Goal: Information Seeking & Learning: Check status

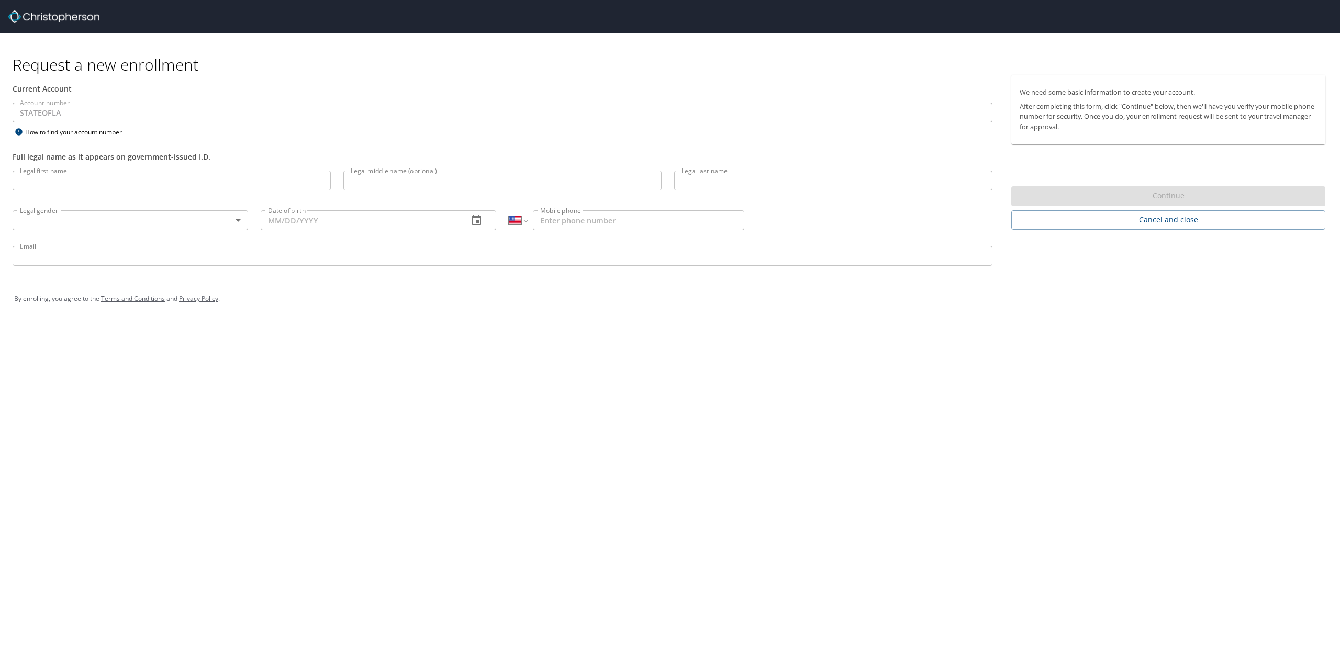
select select "US"
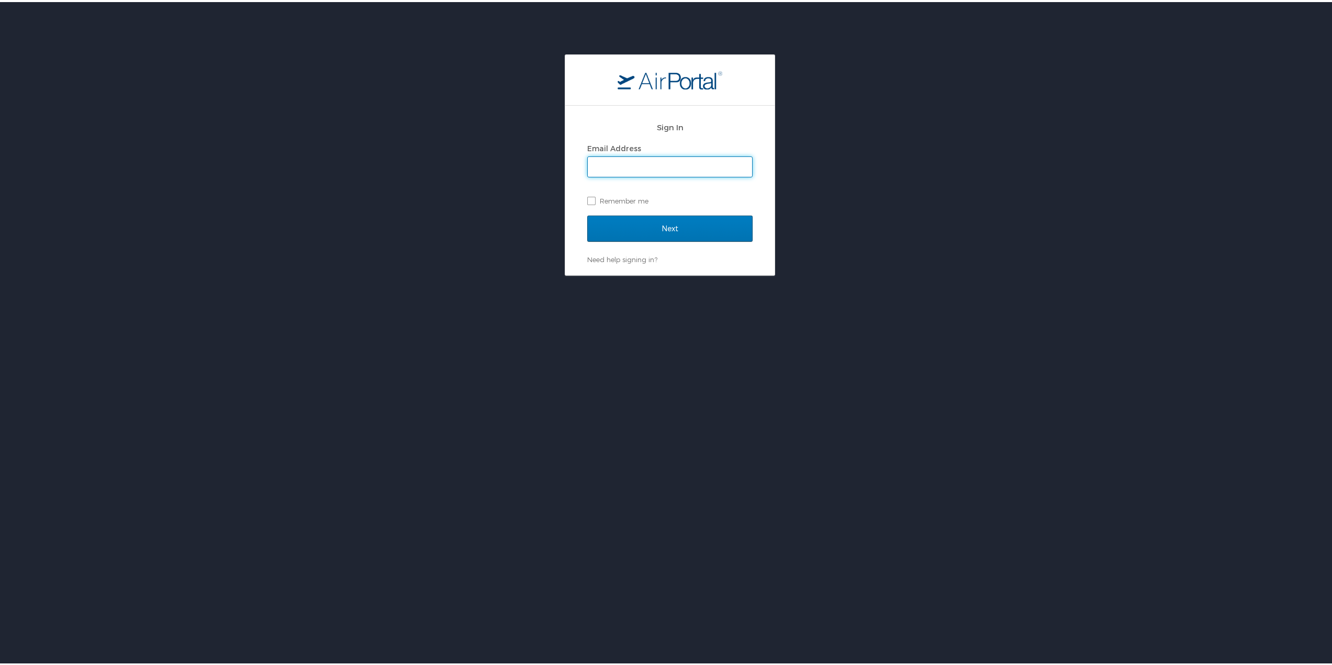
click at [640, 169] on input "Email Address" at bounding box center [670, 165] width 164 height 20
click at [610, 164] on input "Email Address" at bounding box center [670, 165] width 164 height 20
type input "zhen.wei@louisiana.edu"
click at [590, 198] on label "Remember me" at bounding box center [669, 199] width 165 height 16
click at [590, 198] on input "Remember me" at bounding box center [590, 198] width 7 height 7
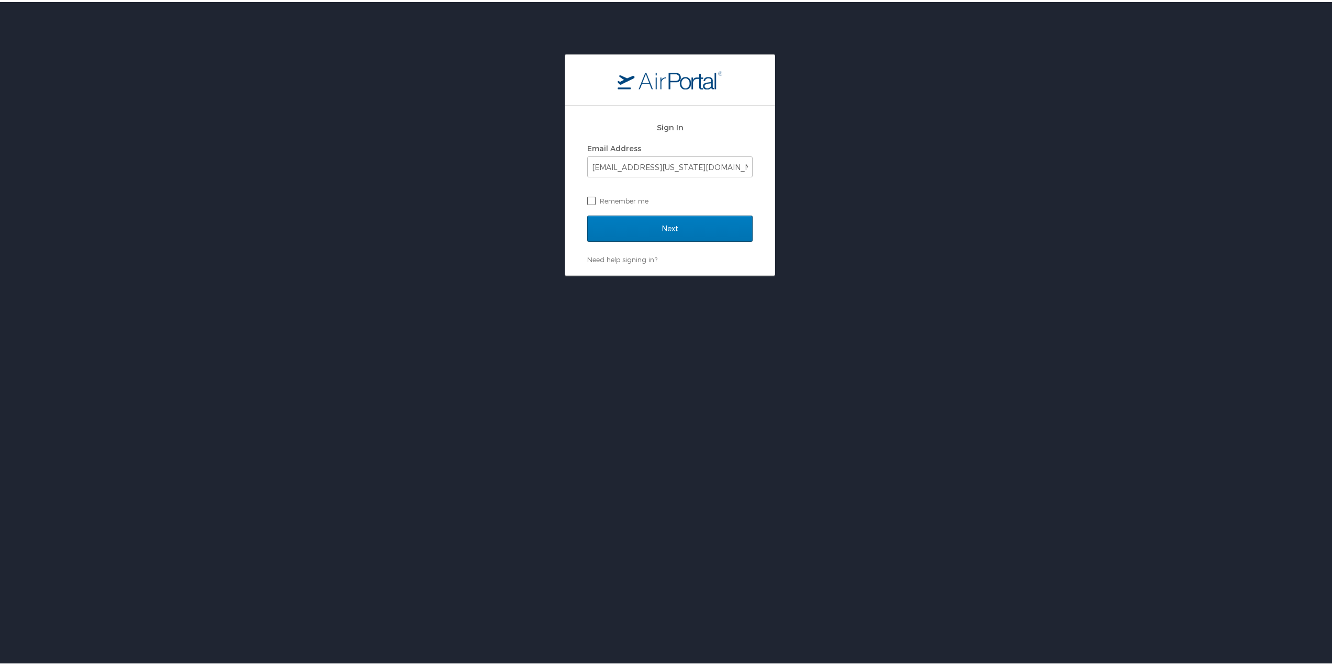
checkbox input "true"
click at [662, 222] on input "Next" at bounding box center [669, 227] width 165 height 26
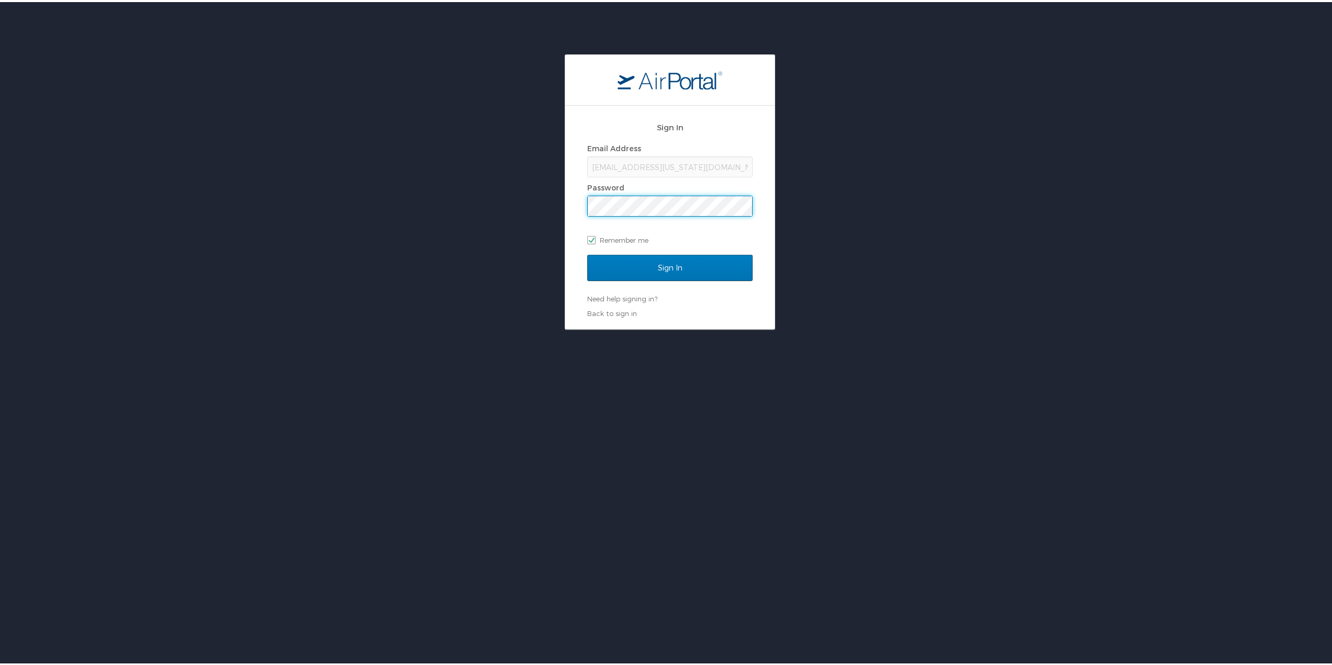
click at [587, 253] on input "Sign In" at bounding box center [669, 266] width 165 height 26
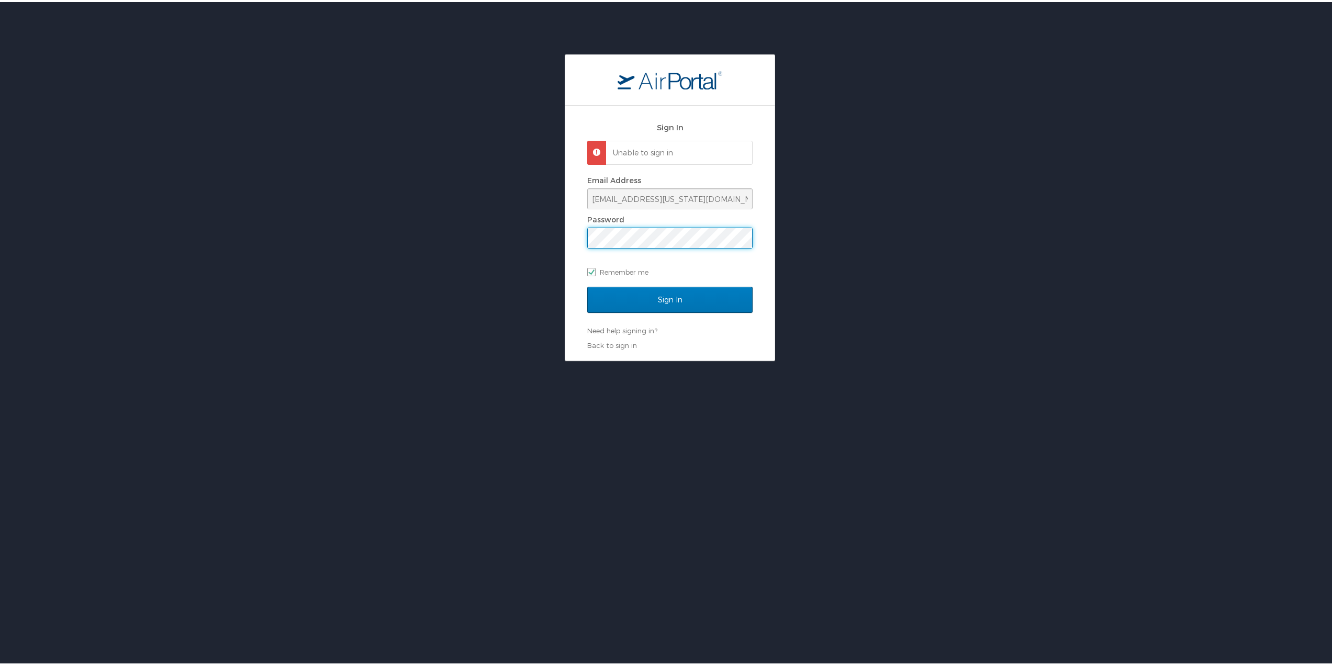
click at [587, 285] on input "Sign In" at bounding box center [669, 298] width 165 height 26
click at [680, 342] on div "Sign In Unable to sign in Email Address zhen.wei@louisiana.edu Password Remembe…" at bounding box center [669, 231] width 165 height 234
click at [587, 285] on input "Sign In" at bounding box center [669, 298] width 165 height 26
click at [621, 332] on link "Need help signing in?" at bounding box center [622, 329] width 70 height 8
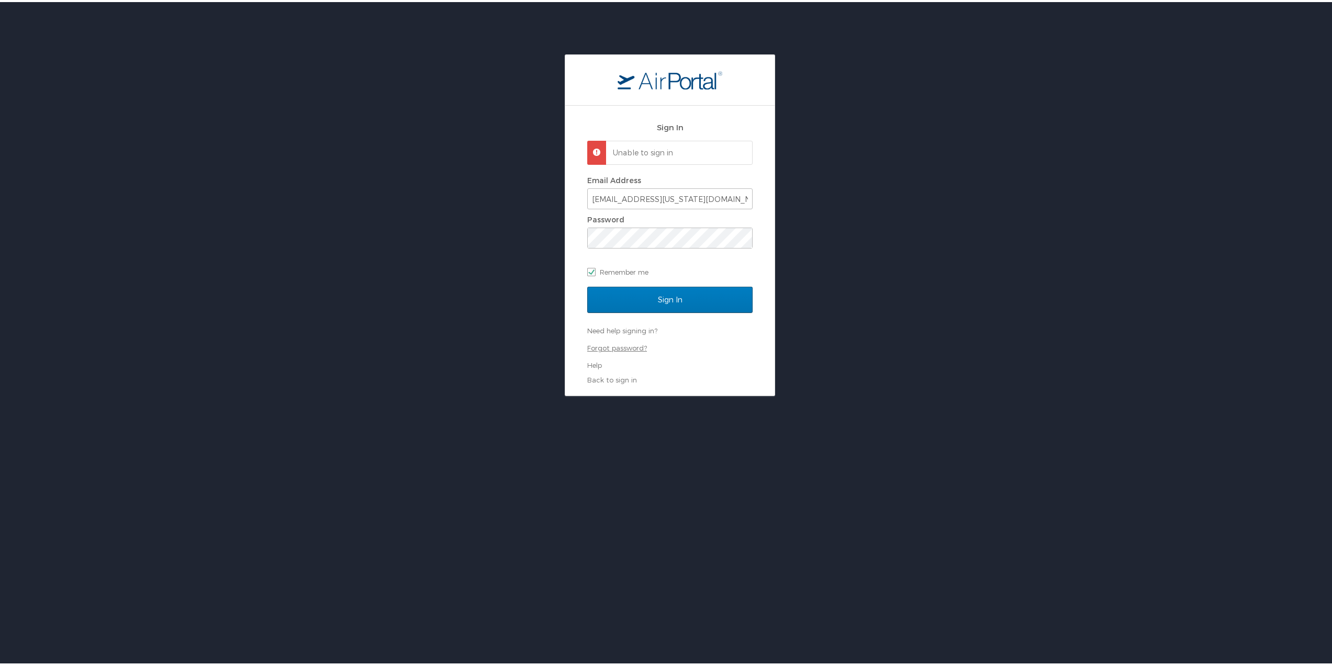
click at [619, 348] on link "Forgot password?" at bounding box center [617, 346] width 60 height 8
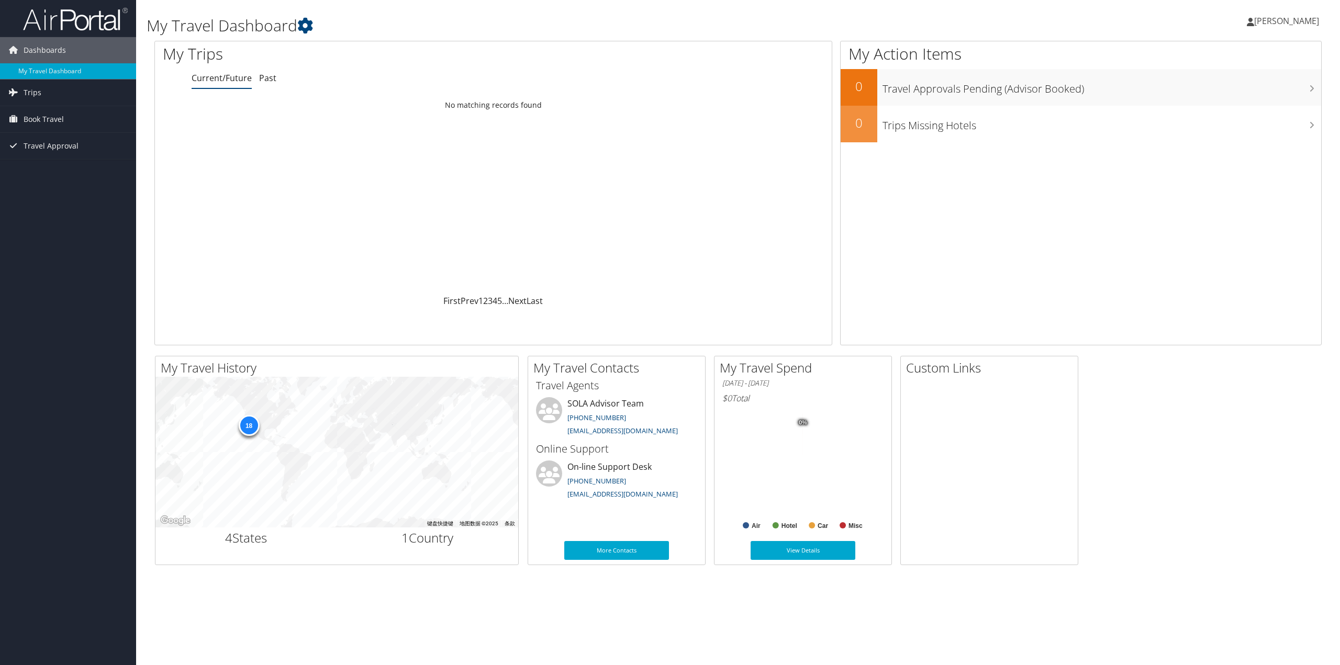
click at [34, 115] on span "Book Travel" at bounding box center [44, 119] width 40 height 26
click at [43, 92] on link "Trips" at bounding box center [68, 93] width 136 height 26
click at [68, 114] on link "Current/Future Trips" at bounding box center [68, 114] width 136 height 16
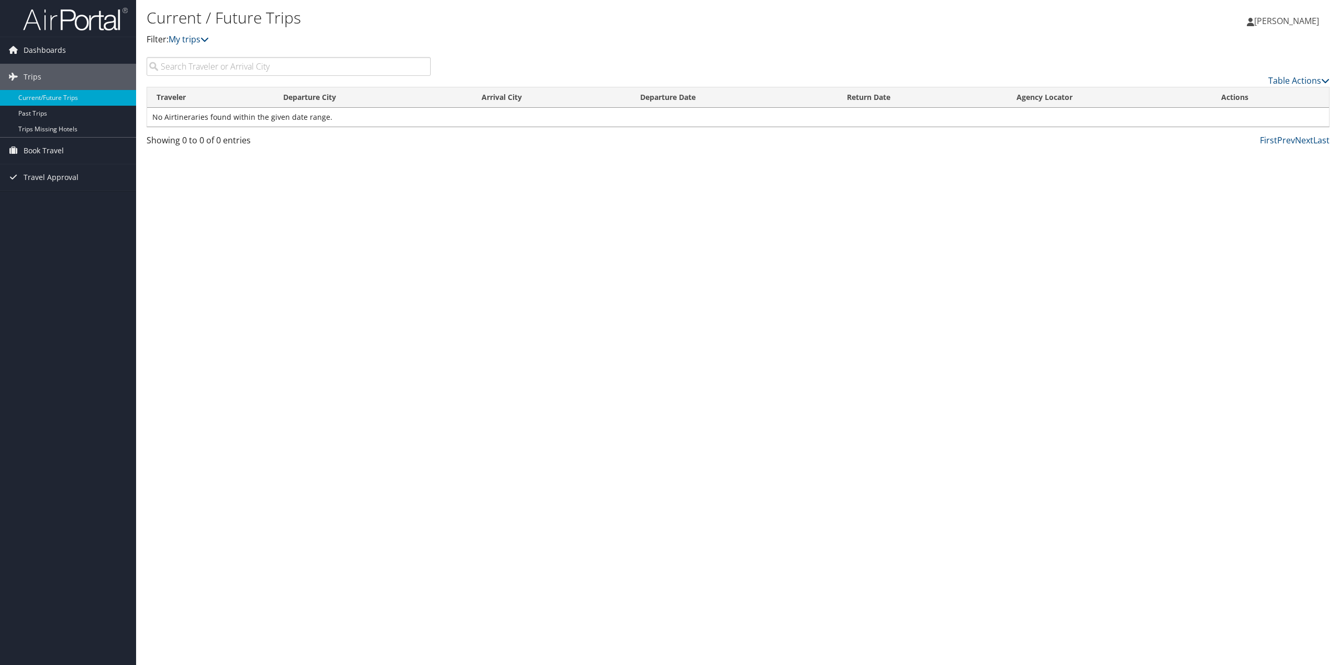
click at [59, 49] on span "Dashboards" at bounding box center [45, 50] width 42 height 26
click at [60, 134] on link "Past Trips" at bounding box center [68, 129] width 136 height 16
click at [59, 180] on span "Travel Approval" at bounding box center [51, 177] width 55 height 26
